Goal: Information Seeking & Learning: Learn about a topic

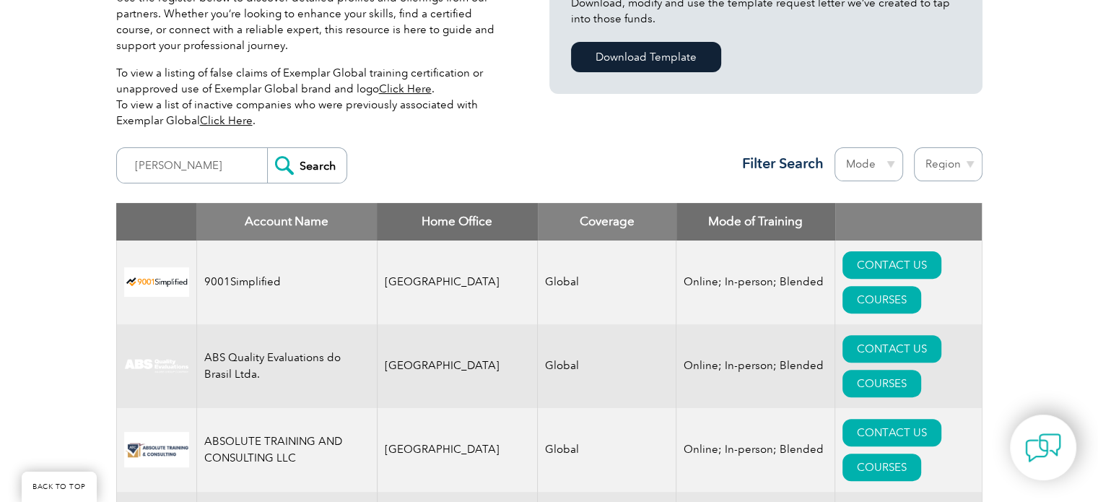
scroll to position [505, 0]
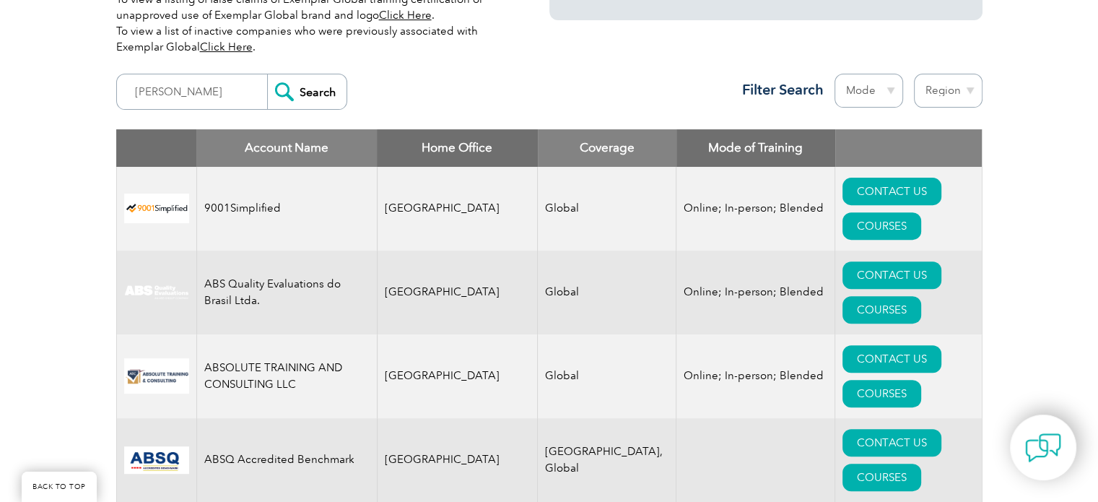
click at [325, 74] on input "Search" at bounding box center [306, 91] width 79 height 35
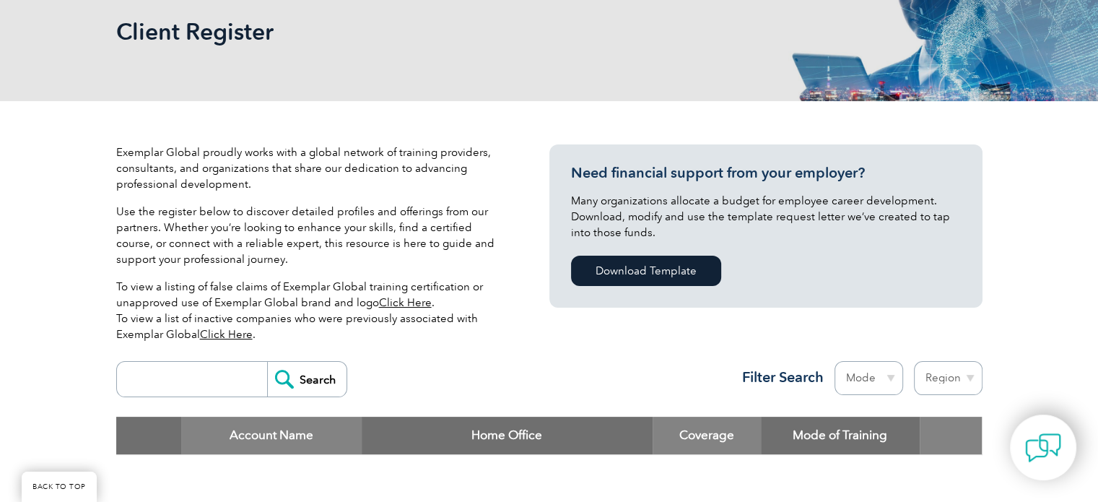
scroll to position [217, 0]
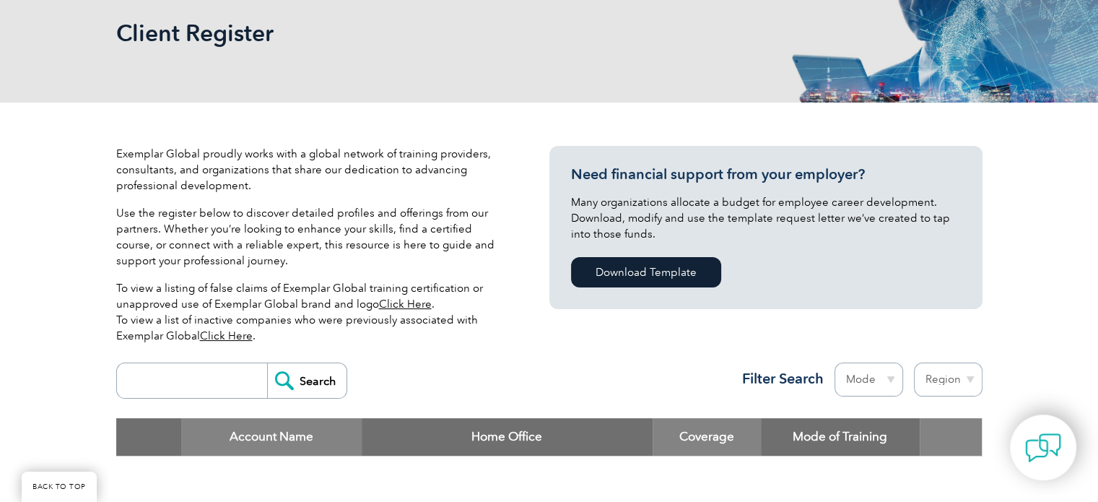
click at [147, 363] on input "search" at bounding box center [195, 380] width 143 height 35
click at [140, 363] on input "search" at bounding box center [195, 380] width 143 height 35
click at [162, 363] on input "search" at bounding box center [195, 380] width 143 height 35
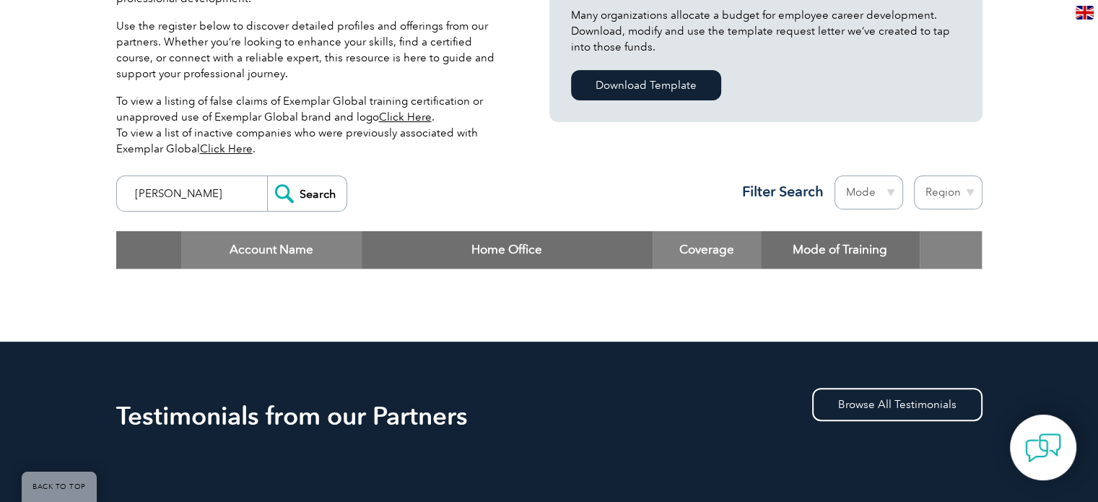
scroll to position [433, 0]
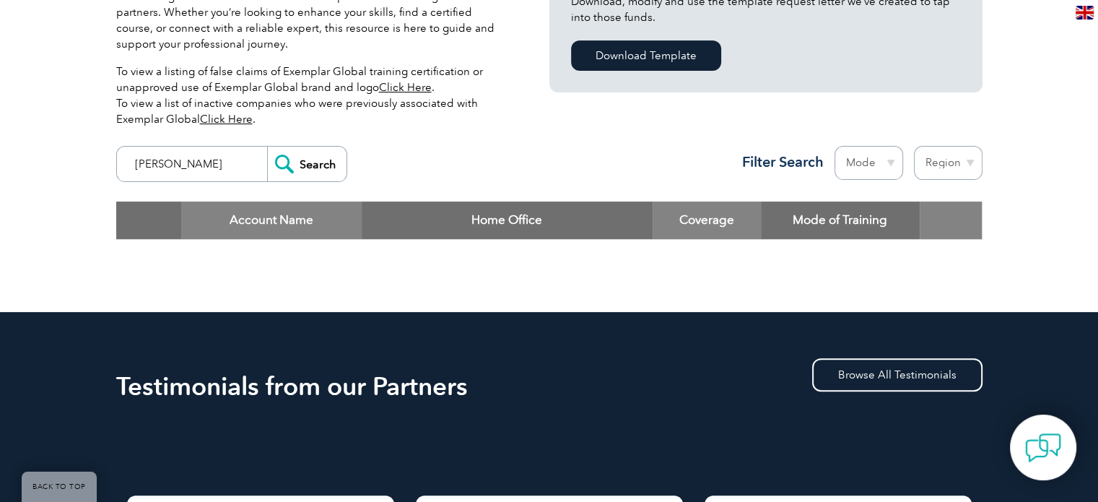
type input "Ken Ac"
click at [303, 162] on input "Search" at bounding box center [306, 164] width 79 height 35
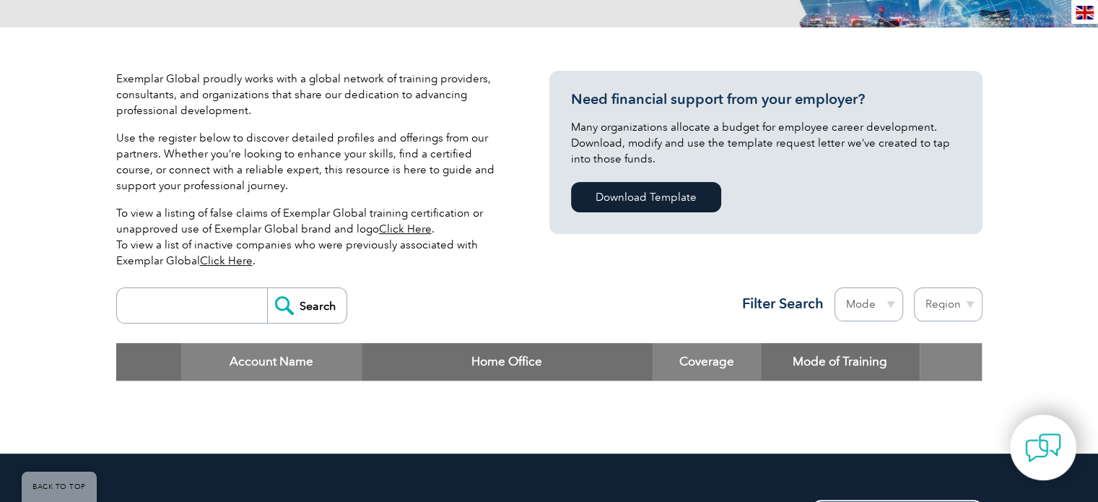
scroll to position [289, 0]
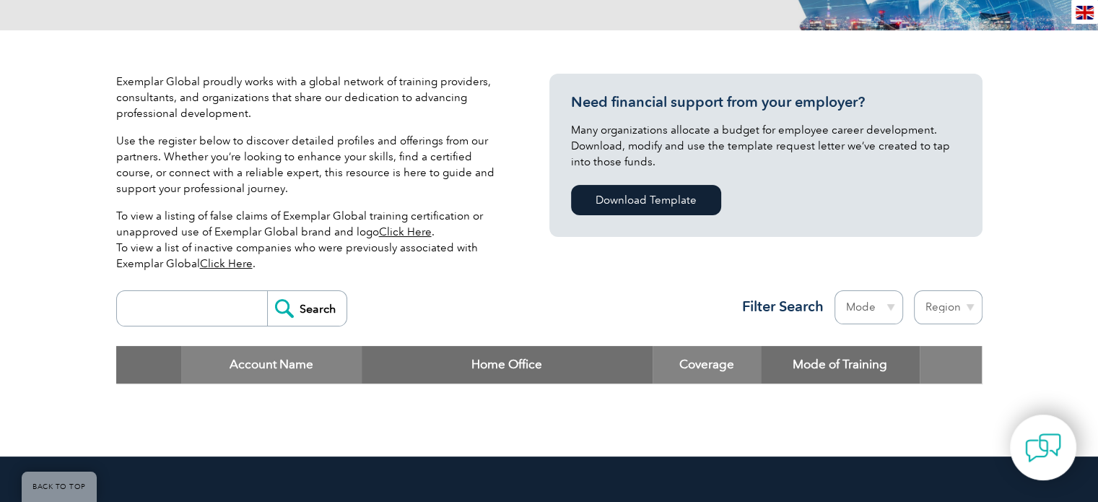
click at [227, 262] on link "Click Here" at bounding box center [226, 263] width 53 height 13
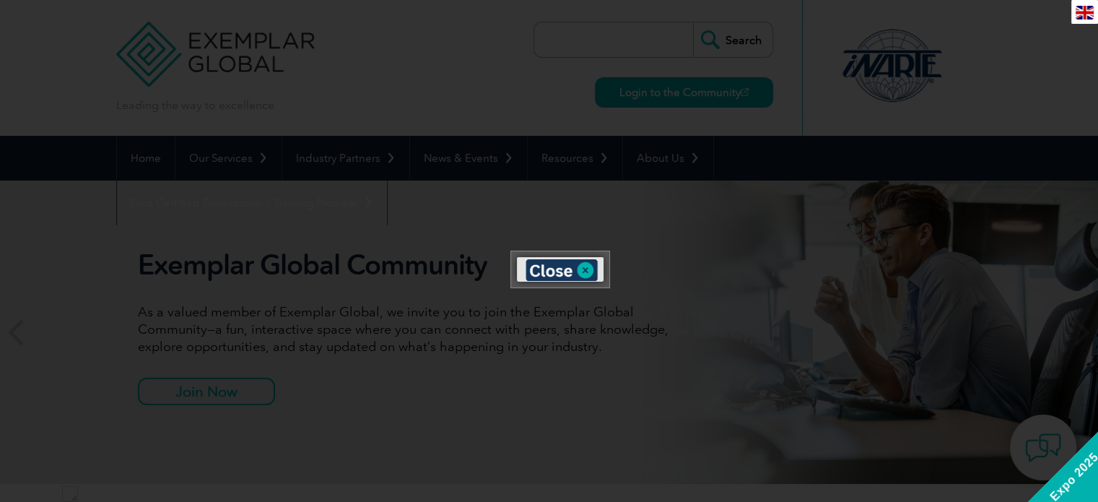
scroll to position [5414, 0]
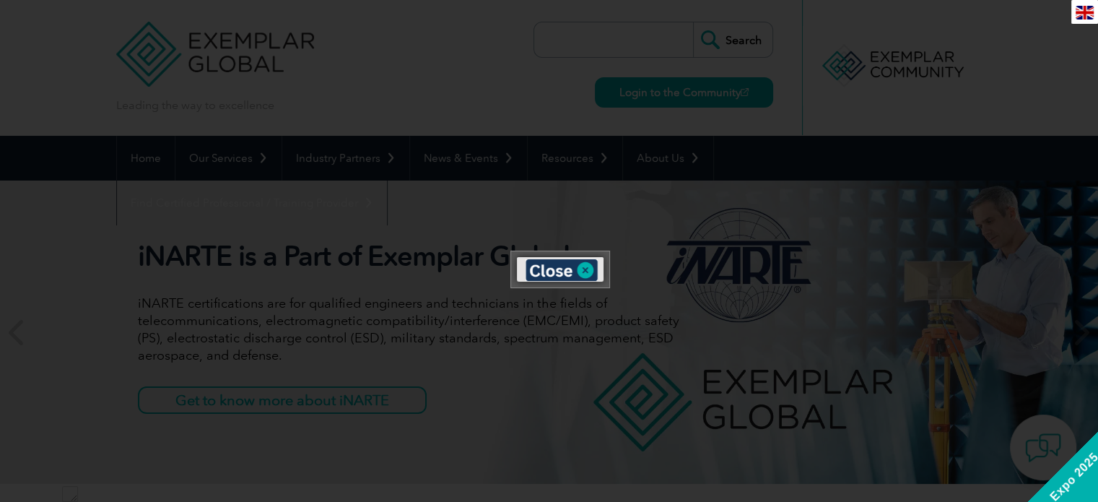
click at [362, 256] on div at bounding box center [549, 251] width 1098 height 502
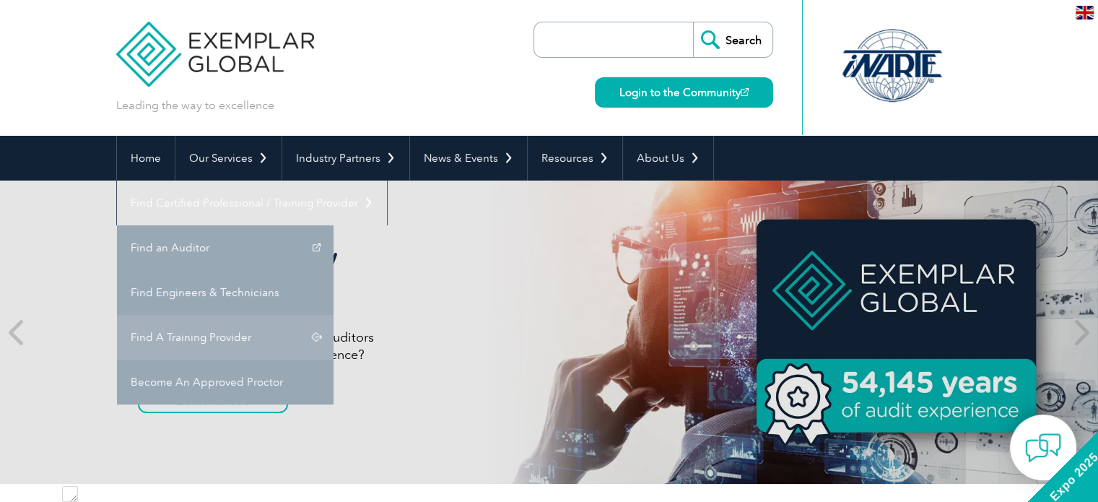
click at [334, 315] on link "Find A Training Provider" at bounding box center [225, 337] width 217 height 45
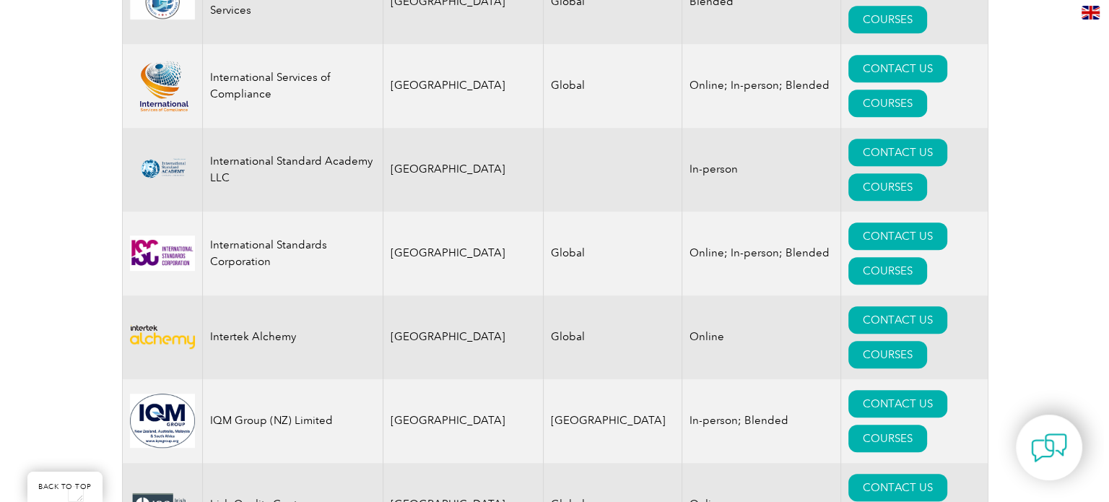
scroll to position [11882, 0]
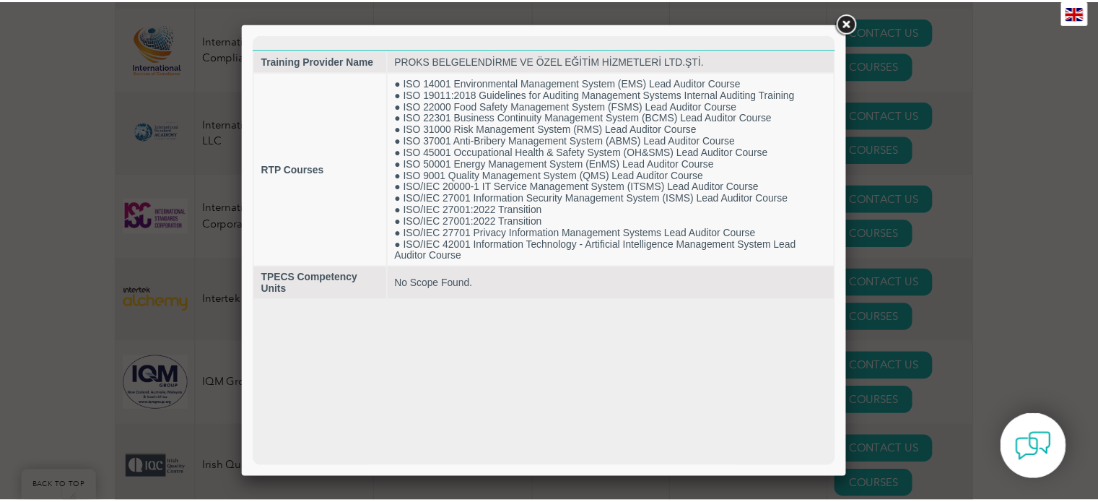
scroll to position [0, 0]
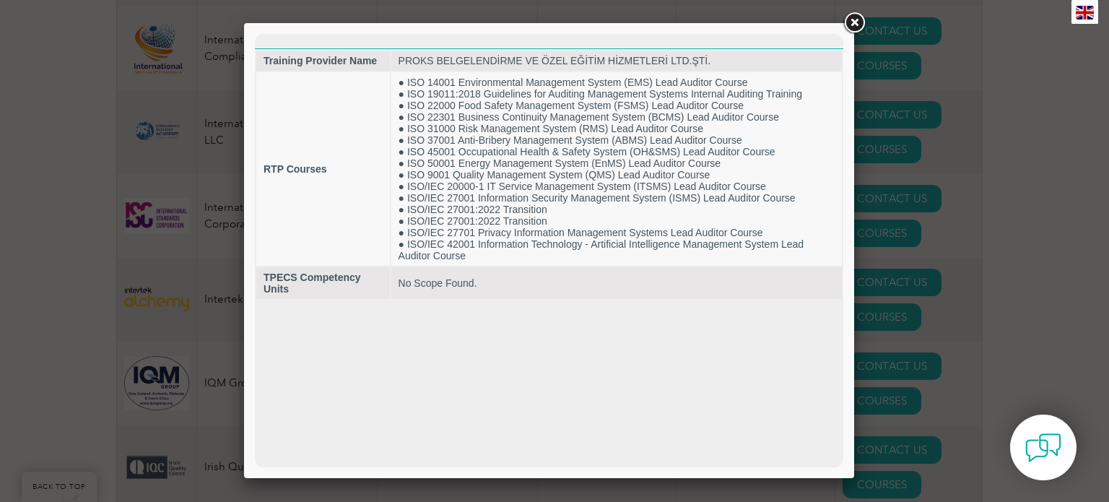
click at [852, 19] on link at bounding box center [854, 23] width 26 height 26
